Goal: Find specific page/section: Find specific page/section

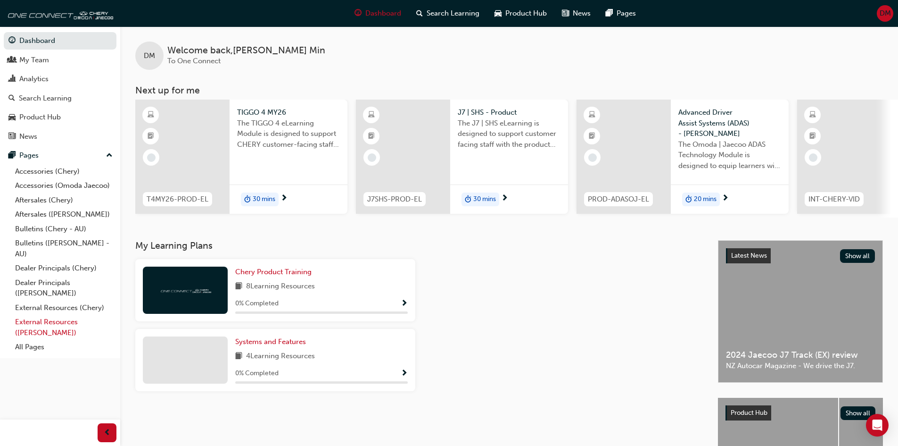
click at [72, 323] on link "External Resources ([PERSON_NAME])" at bounding box center [63, 326] width 105 height 25
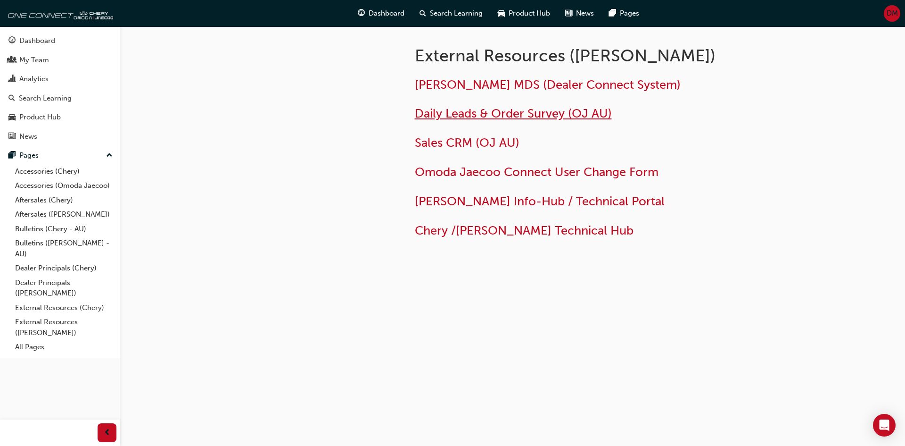
click at [496, 114] on span "Daily Leads & Order Survey (OJ AU)" at bounding box center [513, 113] width 197 height 15
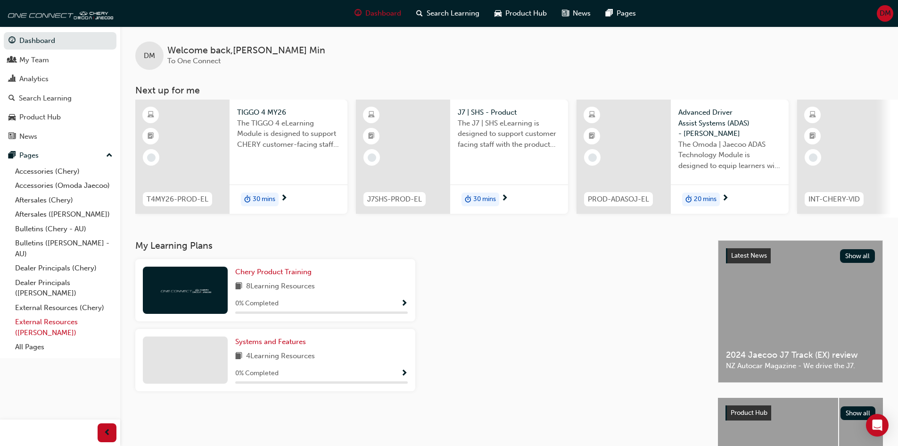
click at [58, 320] on link "External Resources ([PERSON_NAME])" at bounding box center [63, 326] width 105 height 25
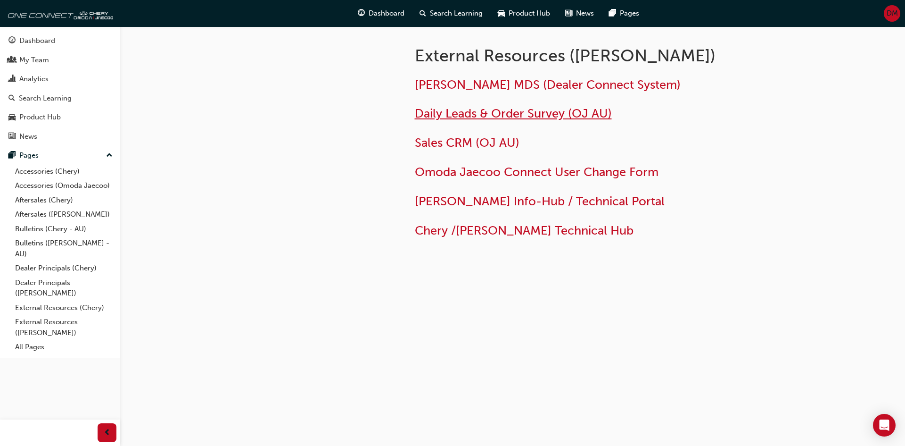
click at [503, 116] on span "Daily Leads & Order Survey (OJ AU)" at bounding box center [513, 113] width 197 height 15
click at [58, 309] on link "External Resources (Chery)" at bounding box center [63, 307] width 105 height 15
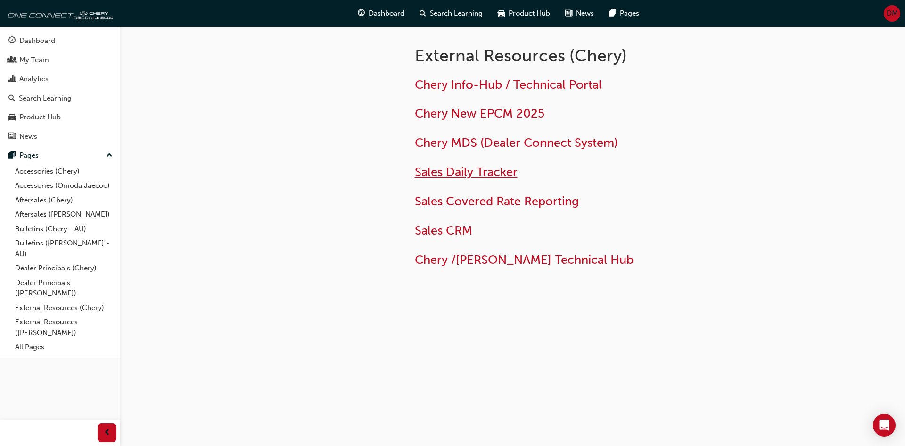
click at [493, 169] on span "Sales Daily Tracker" at bounding box center [466, 172] width 103 height 15
